Goal: Transaction & Acquisition: Purchase product/service

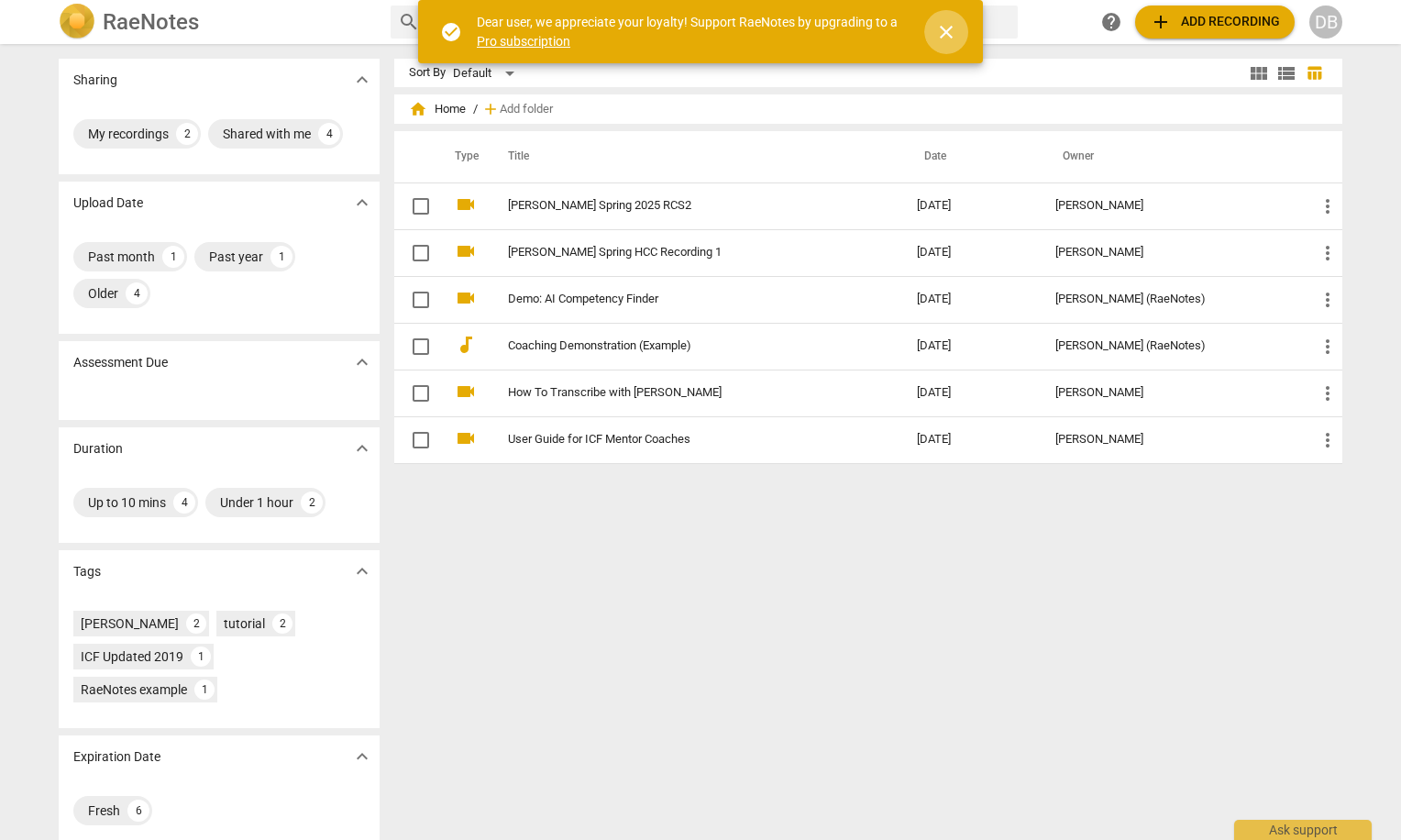
click at [940, 25] on span "close" at bounding box center [946, 32] width 22 height 22
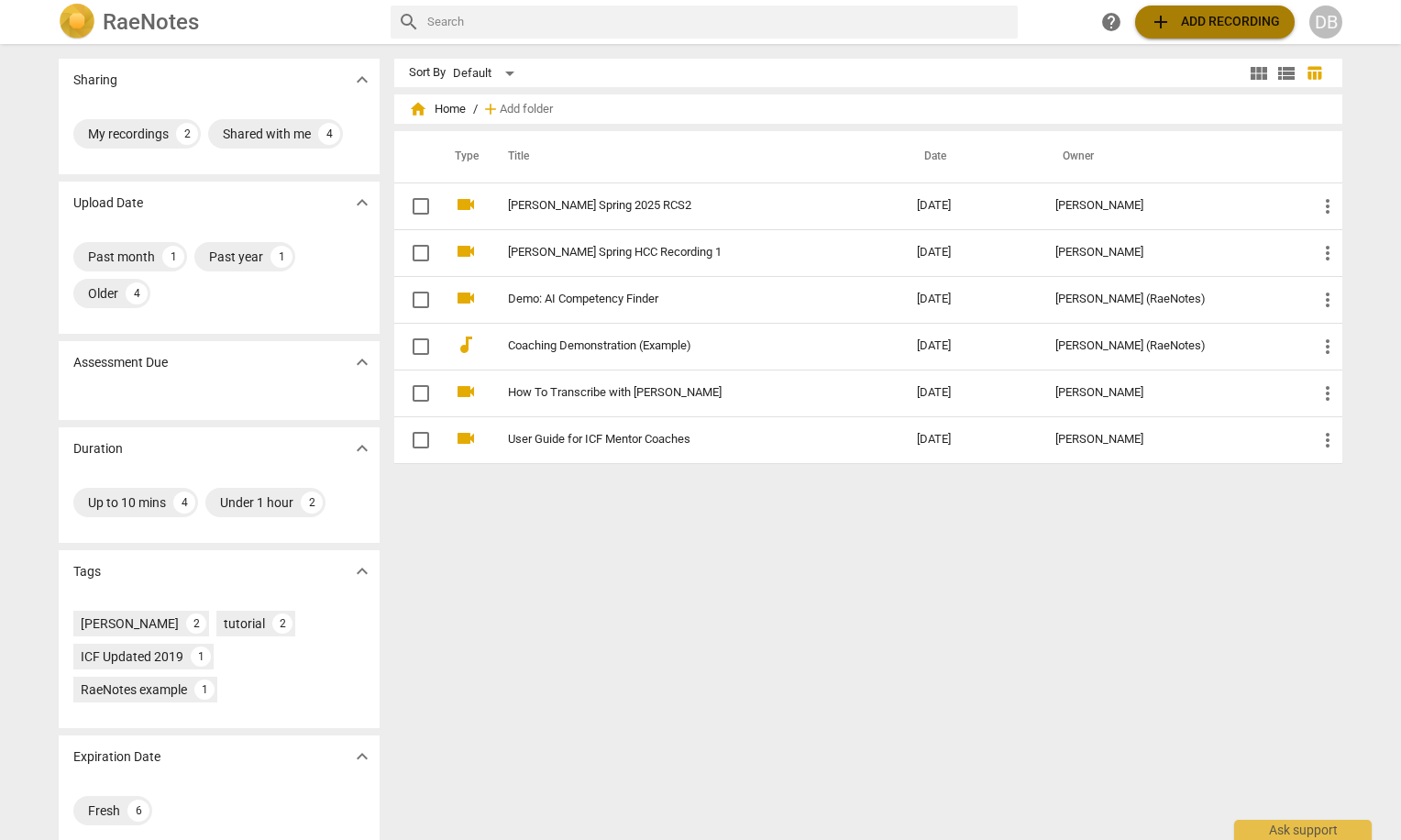
click at [1219, 21] on span "add Add recording" at bounding box center [1215, 21] width 130 height 22
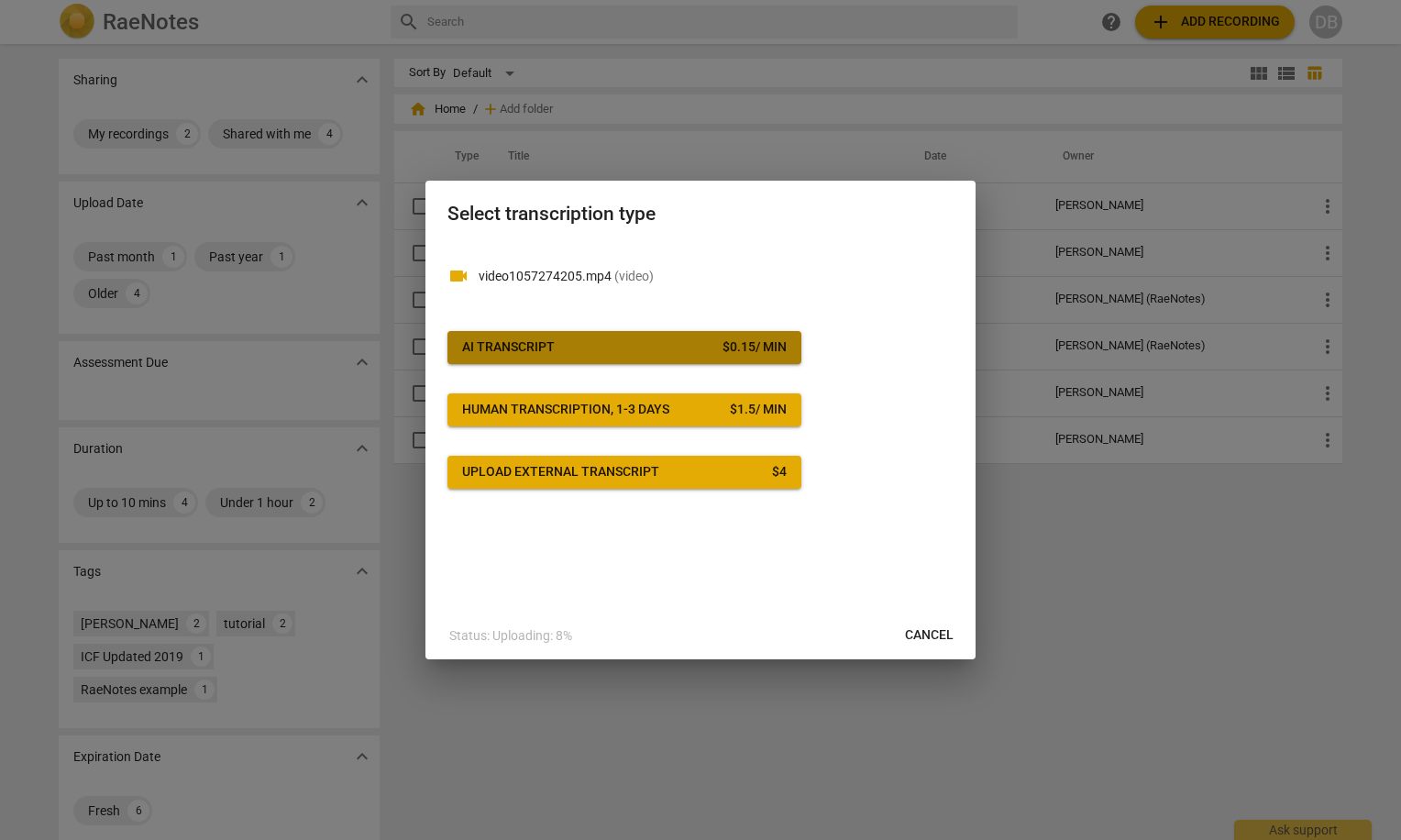
click at [634, 347] on span "AI Transcript $ 0.15 / min" at bounding box center [624, 347] width 325 height 18
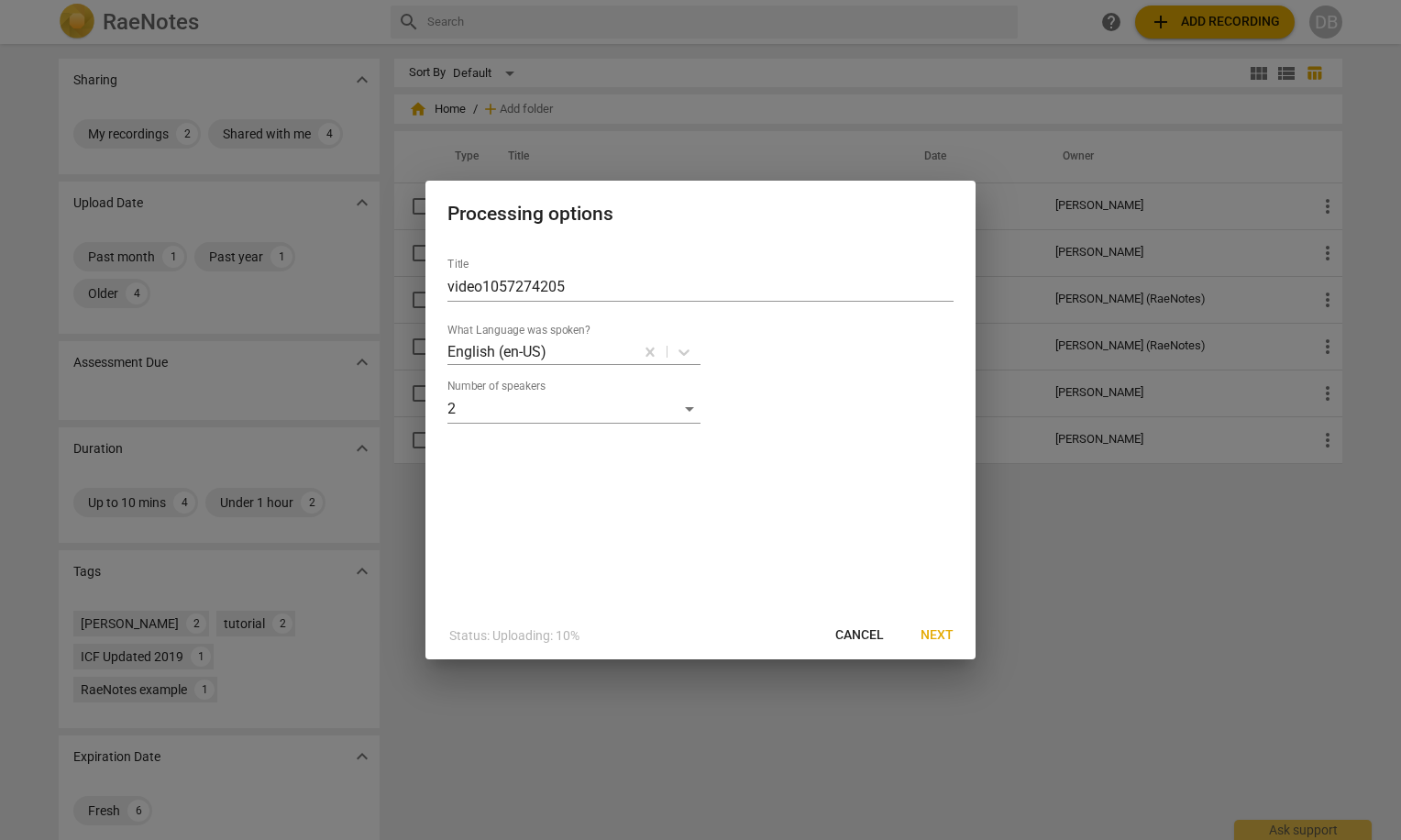
click at [936, 636] on span "Next" at bounding box center [938, 635] width 33 height 18
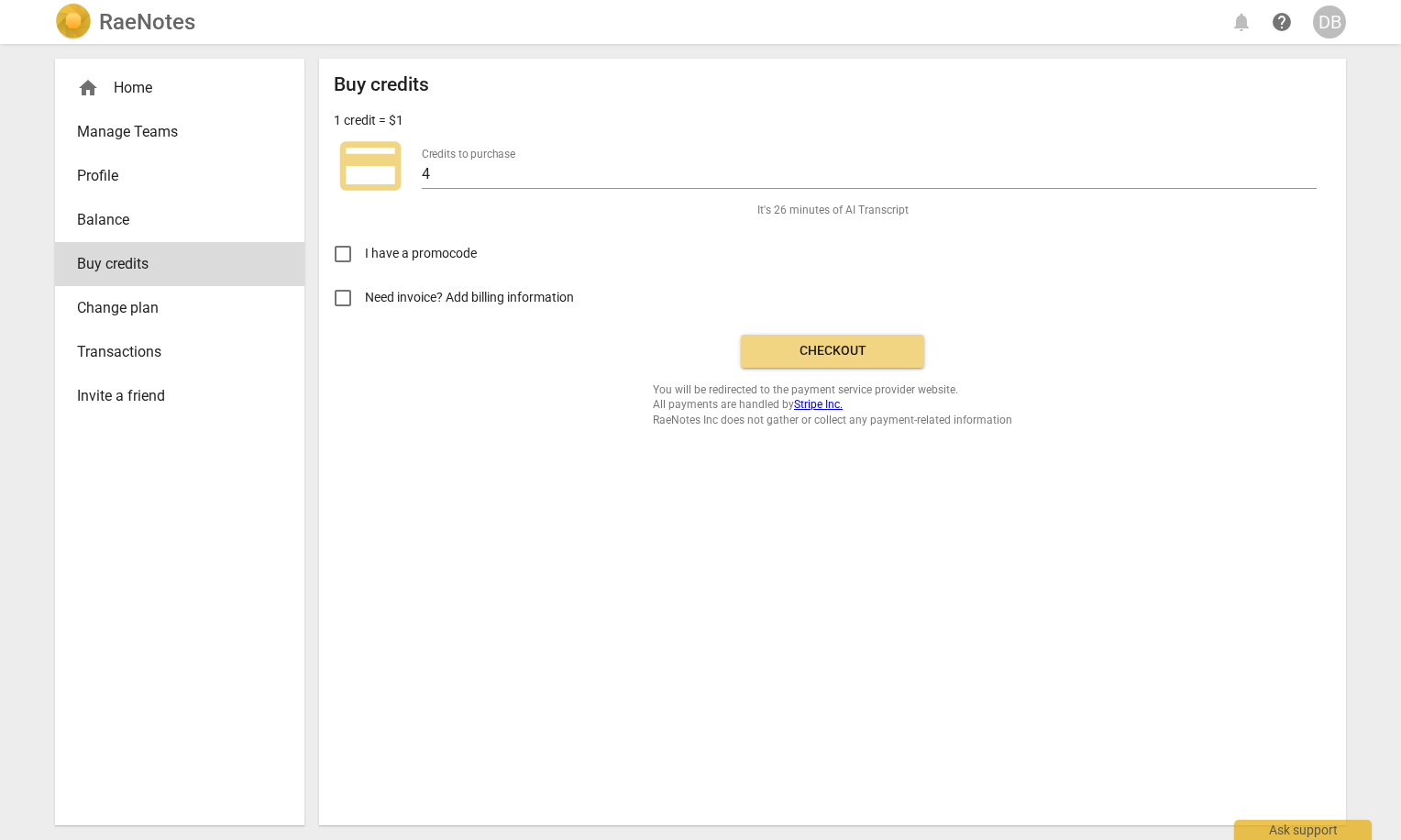
click at [815, 350] on span "Checkout" at bounding box center [833, 351] width 154 height 18
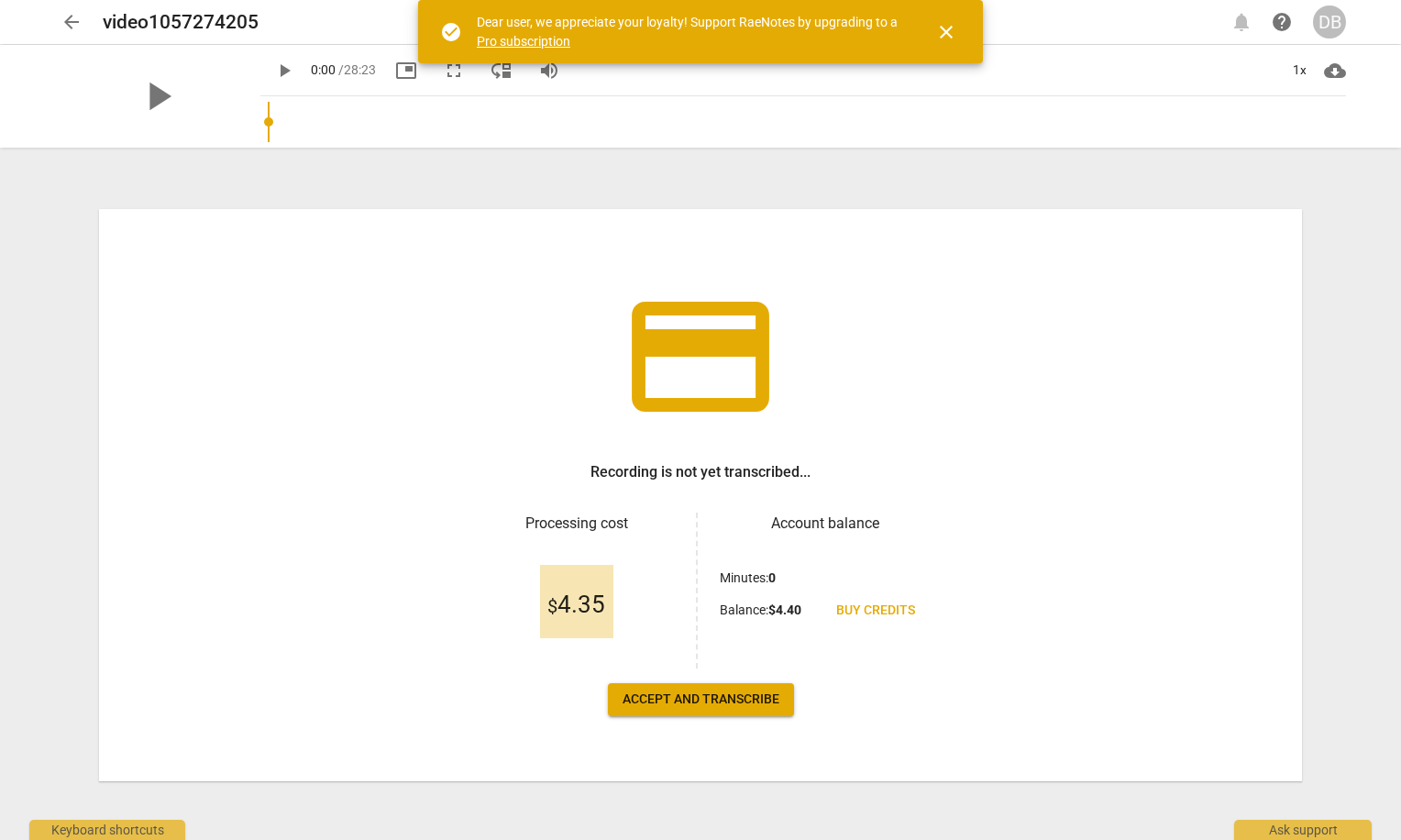
click at [753, 689] on button "Accept and transcribe" at bounding box center [700, 699] width 186 height 33
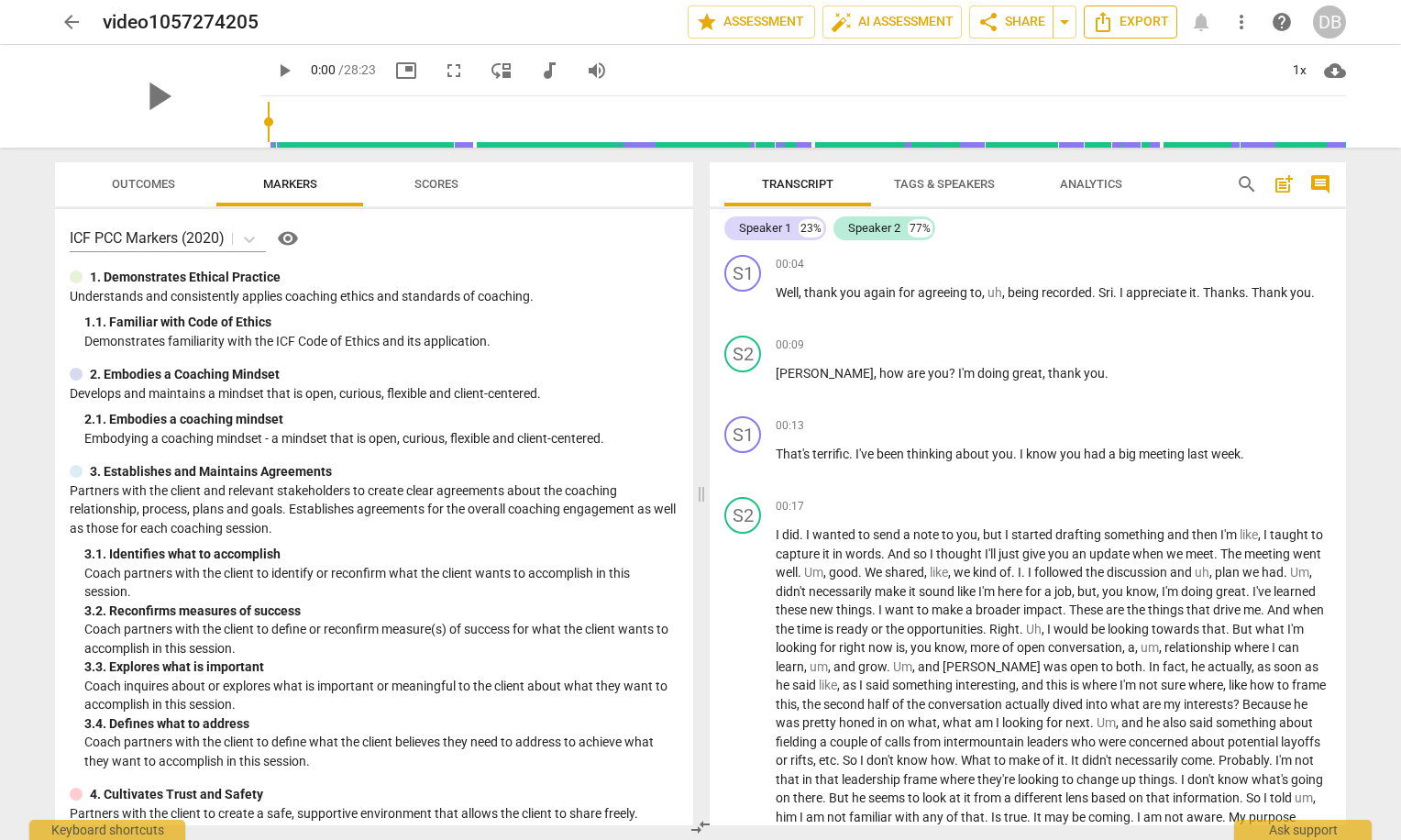
click at [1147, 17] on span "Export" at bounding box center [1131, 21] width 77 height 22
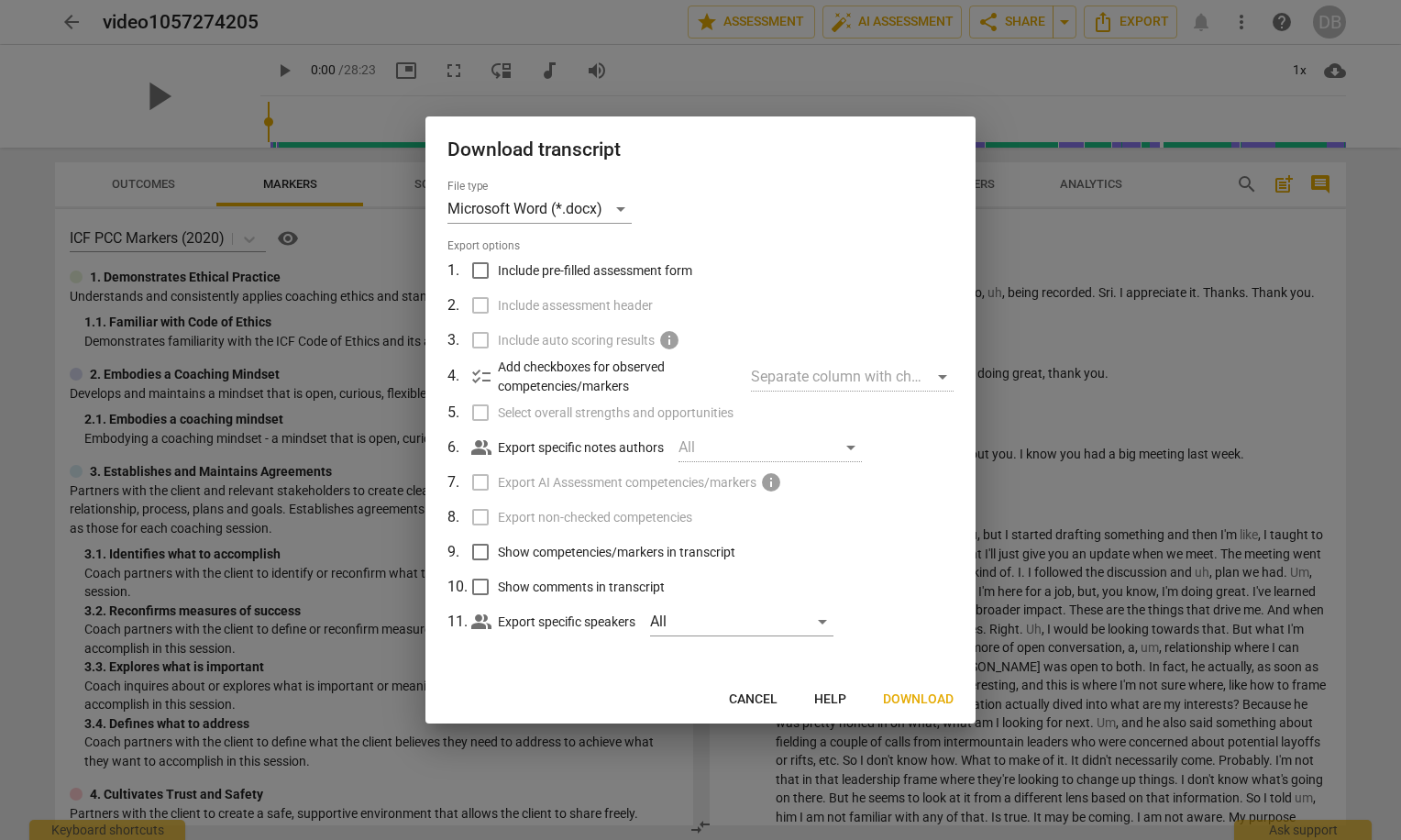
click at [915, 694] on span "Download" at bounding box center [918, 699] width 70 height 18
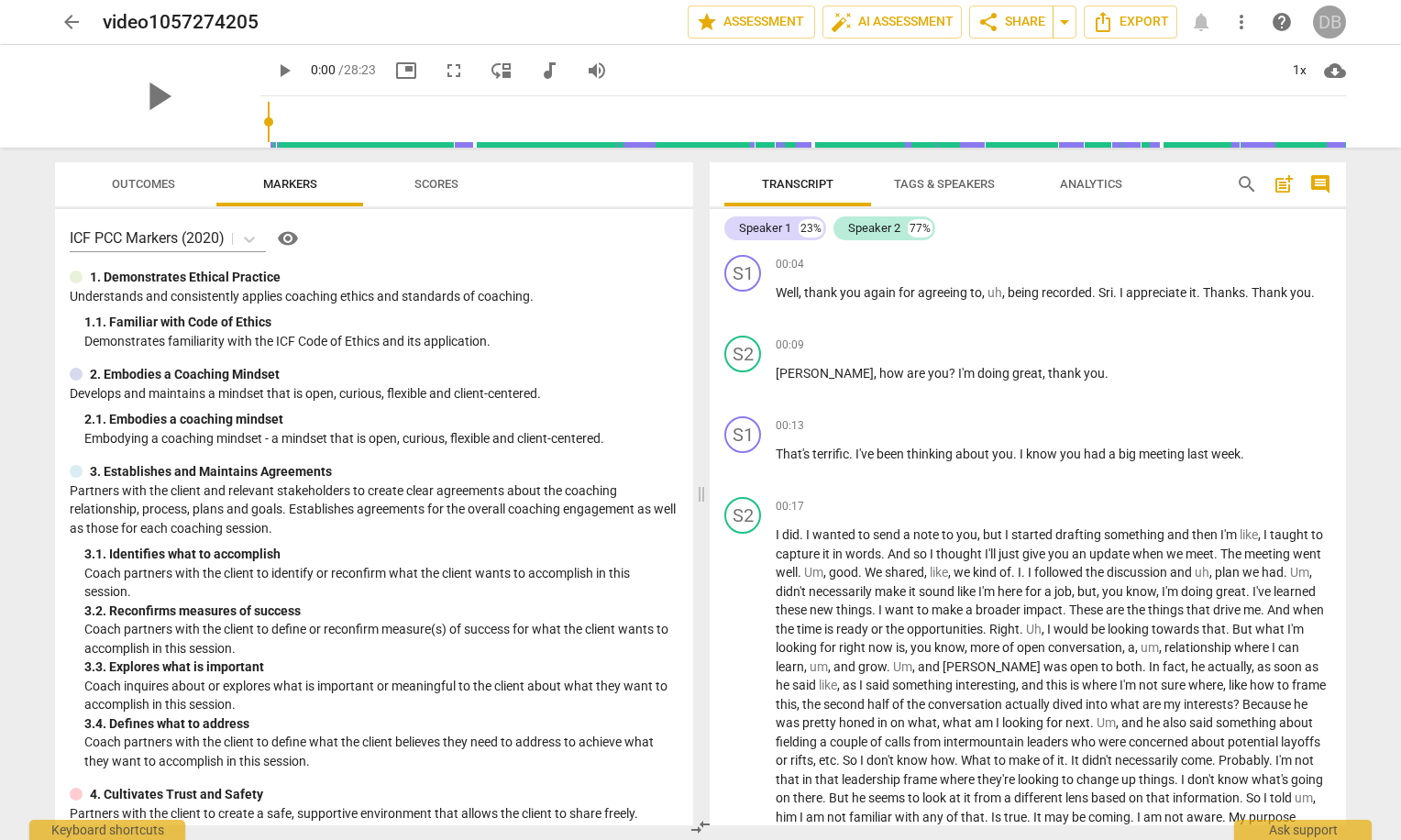
click at [1332, 20] on div "DB" at bounding box center [1330, 22] width 33 height 33
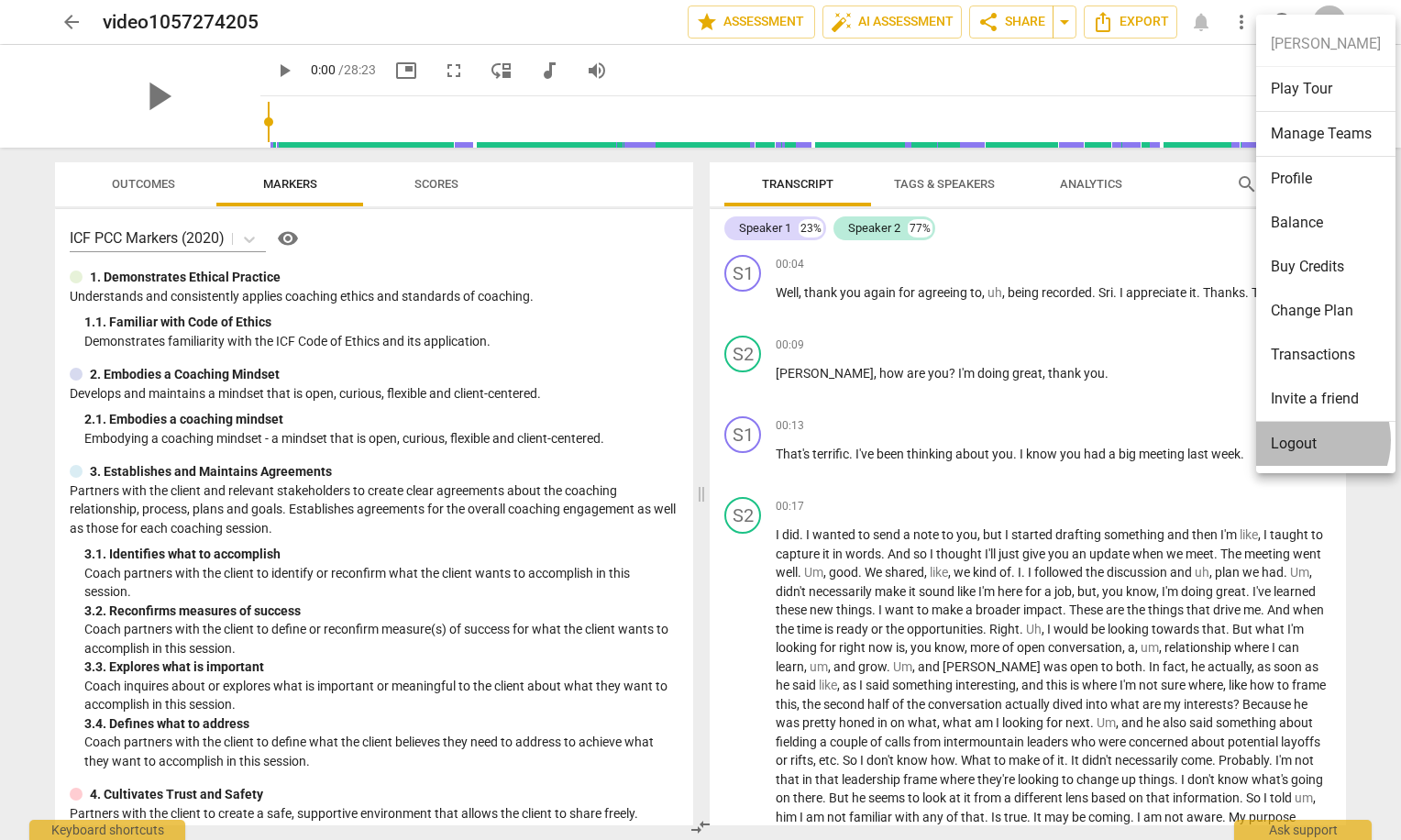
click at [1302, 440] on li "Logout" at bounding box center [1326, 444] width 140 height 44
